Goal: Information Seeking & Learning: Learn about a topic

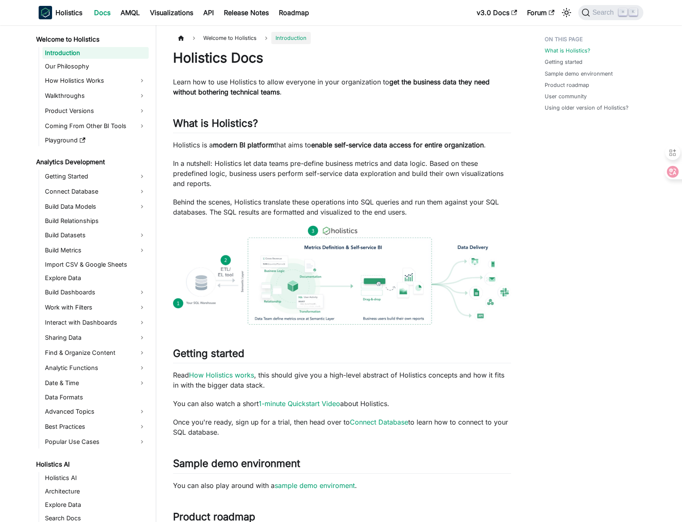
drag, startPoint x: 198, startPoint y: 86, endPoint x: 368, endPoint y: 102, distance: 170.4
click at [327, 90] on p "Learn how to use Holistics to allow everyone in your organization to get the bu…" at bounding box center [342, 87] width 338 height 20
click at [344, 90] on p "Learn how to use Holistics to allow everyone in your organization to get the bu…" at bounding box center [342, 87] width 338 height 20
click at [435, 97] on div "Holistics Docs Learn how to use Holistics to allow everyone in your organizatio…" at bounding box center [342, 421] width 338 height 743
click at [452, 98] on div "Holistics Docs Learn how to use Holistics to allow everyone in your organizatio…" at bounding box center [342, 421] width 338 height 743
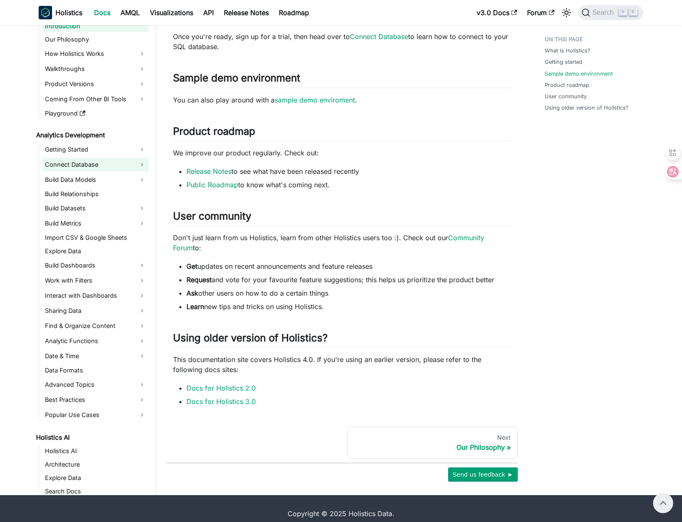
scroll to position [207, 0]
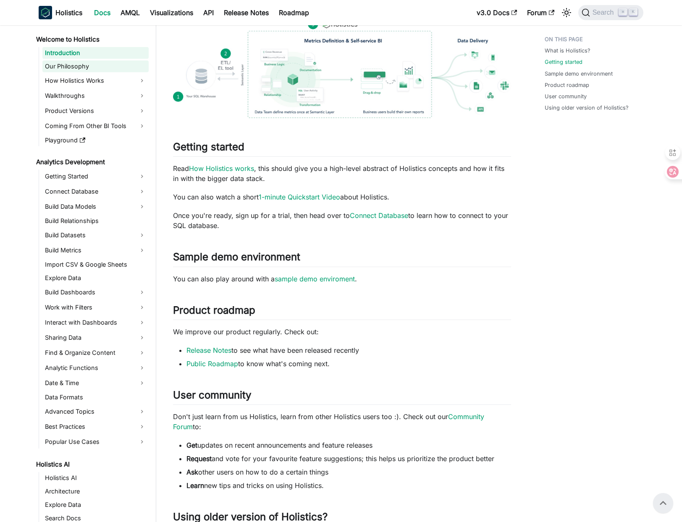
click at [102, 64] on link "Our Philosophy" at bounding box center [95, 66] width 106 height 12
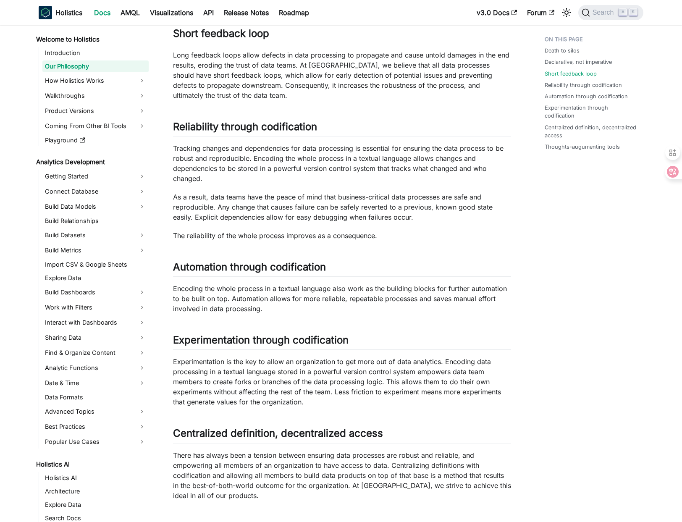
scroll to position [531, 0]
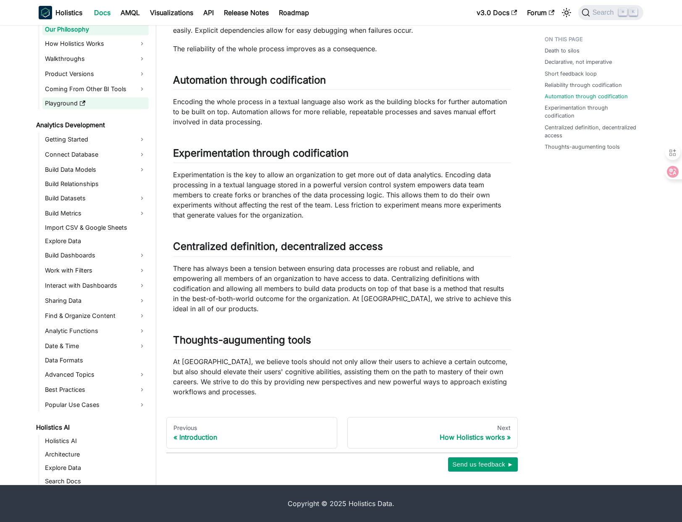
click at [101, 104] on link "Playground" at bounding box center [95, 103] width 106 height 12
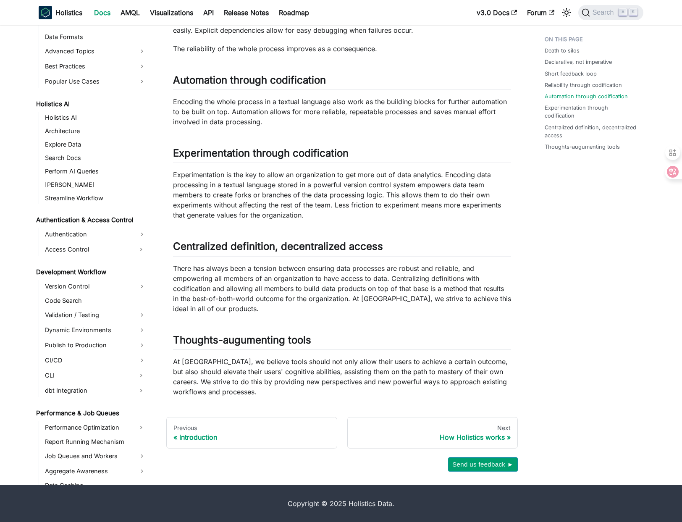
scroll to position [345, 0]
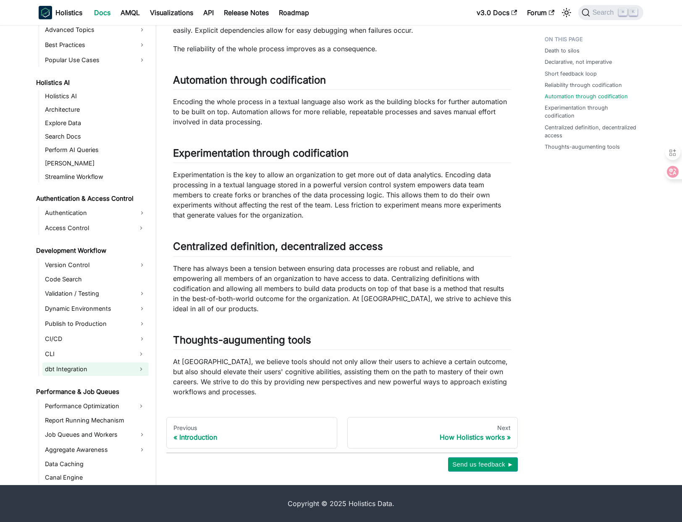
click at [81, 375] on link "dbt Integration" at bounding box center [87, 368] width 91 height 13
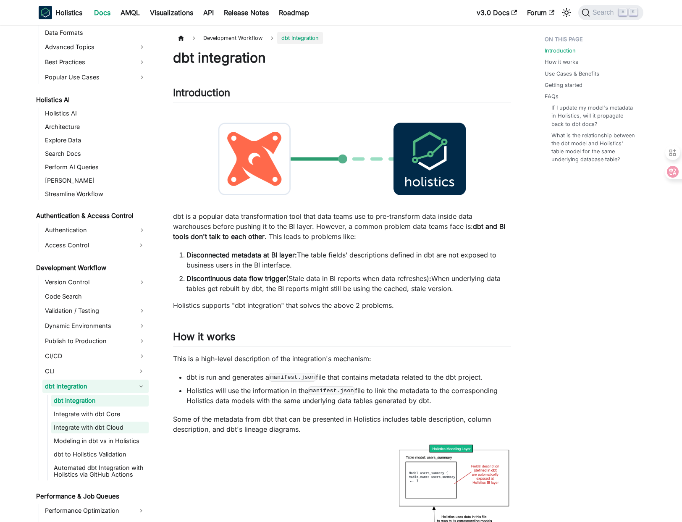
scroll to position [404, 0]
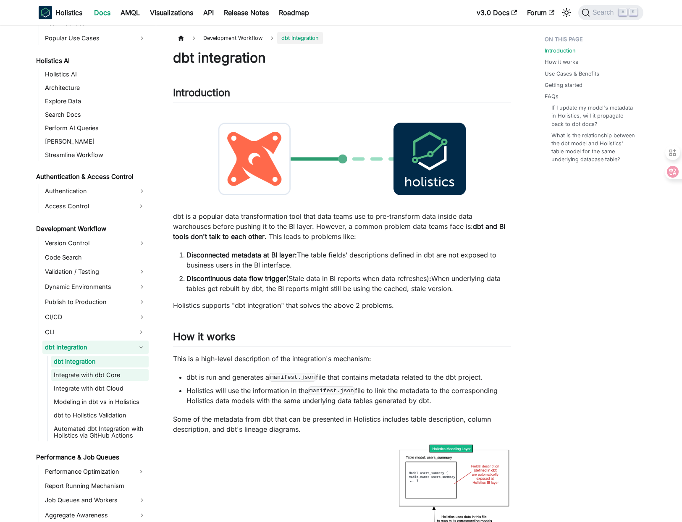
click at [118, 372] on link "Integrate with dbt Core" at bounding box center [99, 375] width 97 height 12
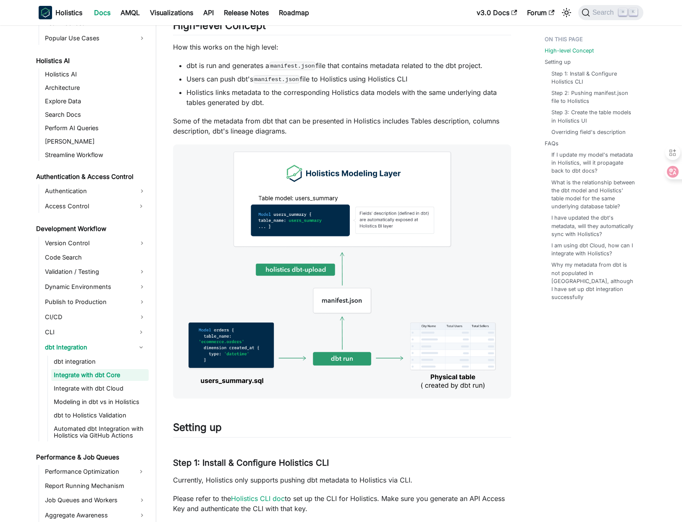
scroll to position [19, 0]
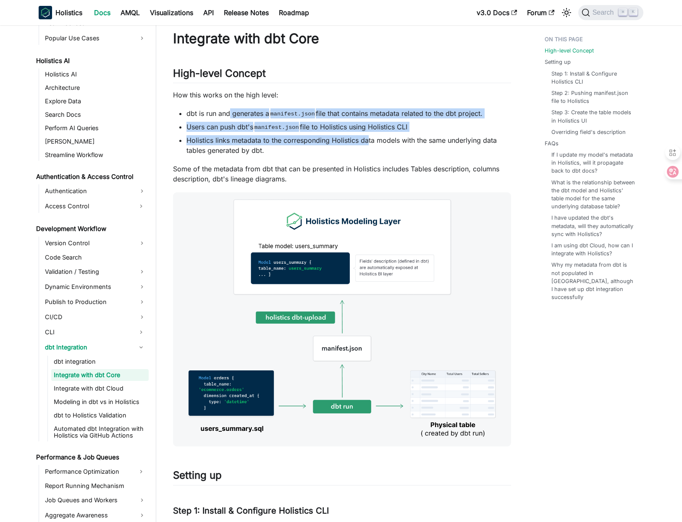
drag, startPoint x: 228, startPoint y: 110, endPoint x: 390, endPoint y: 141, distance: 164.9
click at [374, 139] on ul "dbt is run and generates a manifest.json file that contains metadata related to…" at bounding box center [342, 131] width 338 height 47
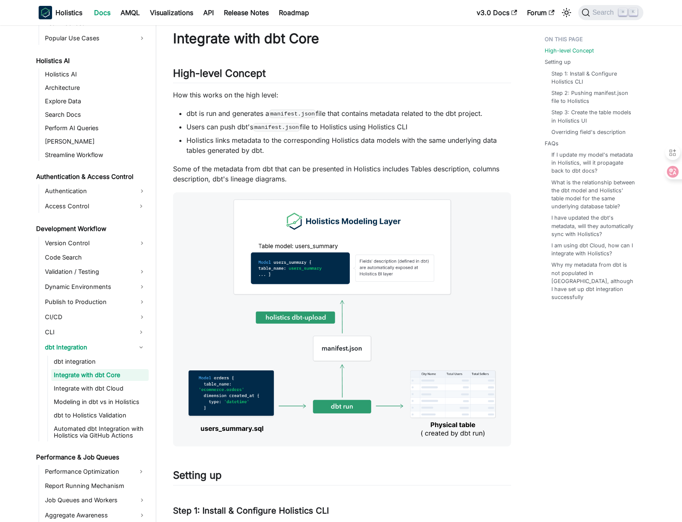
click at [390, 141] on li "Holistics links metadata to the corresponding Holistics data models with the sa…" at bounding box center [348, 145] width 325 height 20
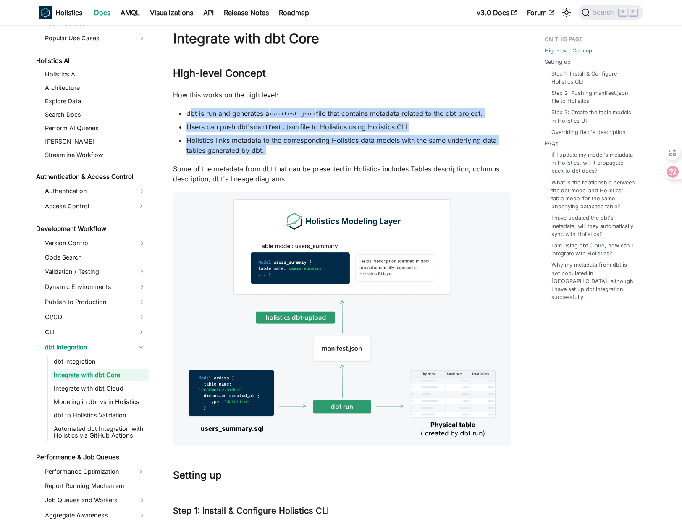
drag, startPoint x: 194, startPoint y: 118, endPoint x: 382, endPoint y: 161, distance: 192.8
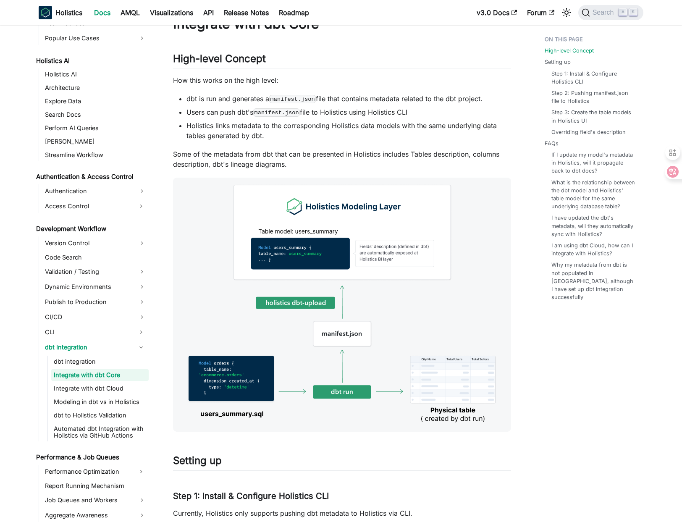
scroll to position [0, 0]
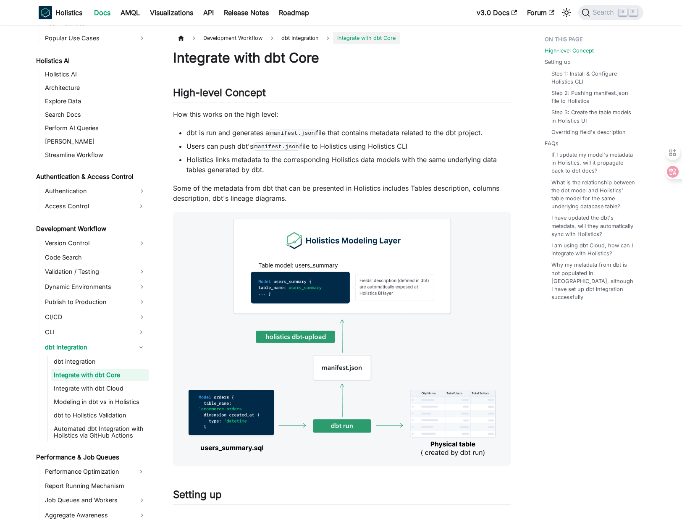
click at [399, 173] on li "Holistics links metadata to the corresponding Holistics data models with the sa…" at bounding box center [348, 165] width 325 height 20
click at [424, 161] on li "Holistics links metadata to the corresponding Holistics data models with the sa…" at bounding box center [348, 165] width 325 height 20
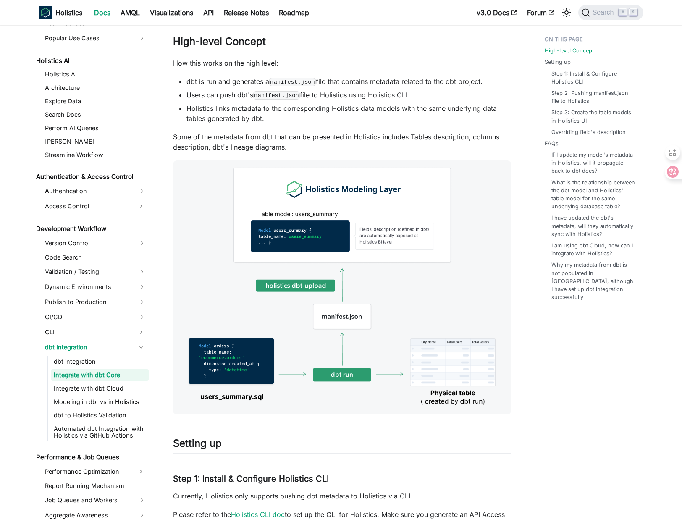
click at [412, 118] on li "Holistics links metadata to the corresponding Holistics data models with the sa…" at bounding box center [348, 113] width 325 height 20
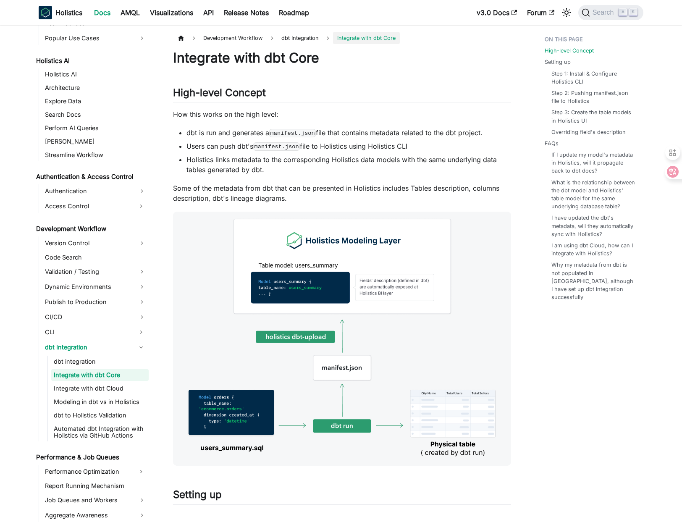
click at [400, 170] on li "Holistics links metadata to the corresponding Holistics data models with the sa…" at bounding box center [348, 165] width 325 height 20
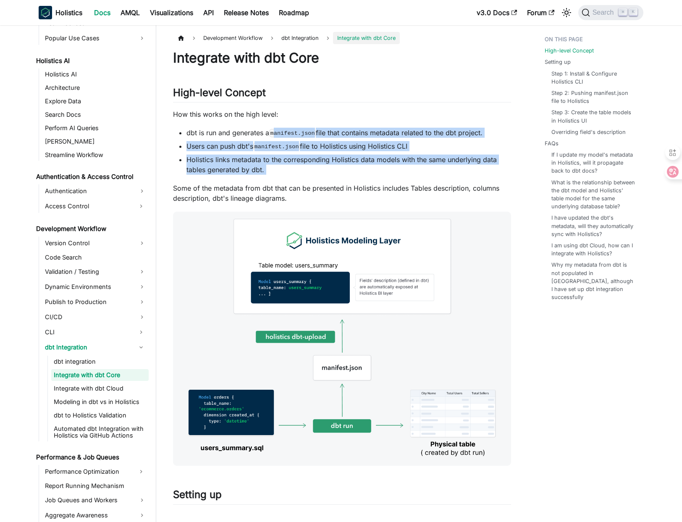
drag, startPoint x: 312, startPoint y: 167, endPoint x: 336, endPoint y: 178, distance: 26.3
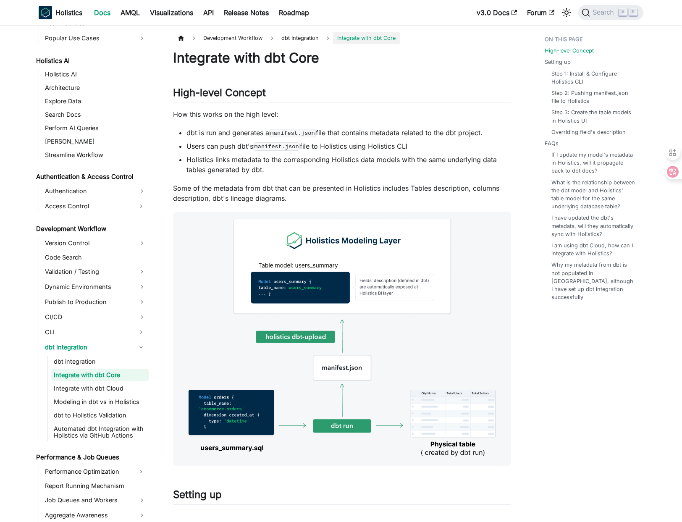
click at [429, 130] on li "dbt is run and generates a manifest.json file that contains metadata related to…" at bounding box center [348, 133] width 325 height 10
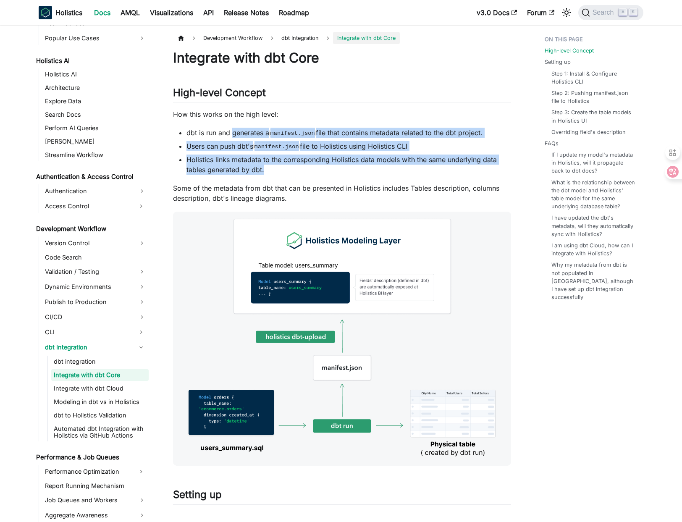
drag, startPoint x: 259, startPoint y: 156, endPoint x: 303, endPoint y: 180, distance: 49.8
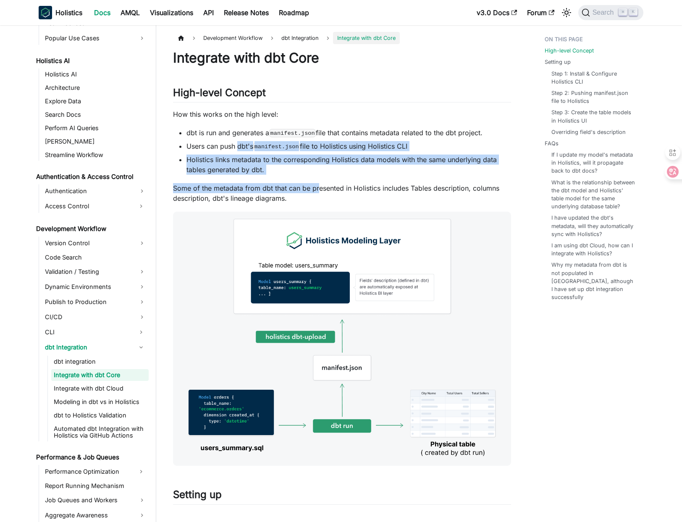
drag, startPoint x: 307, startPoint y: 190, endPoint x: 238, endPoint y: 142, distance: 84.2
click at [238, 142] on li "Users can push dbt's manifest.json file to Holistics using Holistics CLI" at bounding box center [348, 146] width 325 height 10
